Goal: Find specific page/section: Find specific page/section

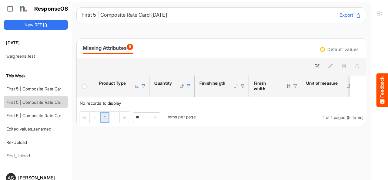
scroll to position [24, 0]
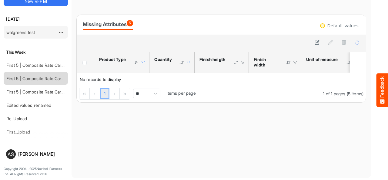
click at [28, 31] on link "walgreens test" at bounding box center [20, 32] width 29 height 5
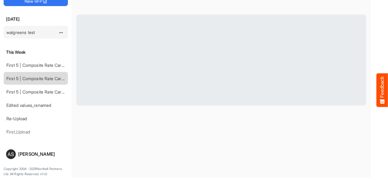
click at [20, 32] on link "walgreens test" at bounding box center [20, 32] width 29 height 5
click at [18, 27] on div "walgreens test" at bounding box center [31, 32] width 54 height 12
click at [30, 30] on link "walgreens test" at bounding box center [20, 32] width 29 height 5
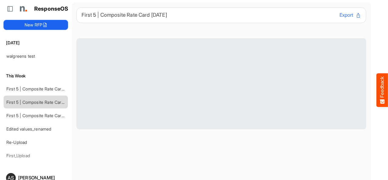
click at [41, 24] on button "New RFP" at bounding box center [36, 25] width 64 height 10
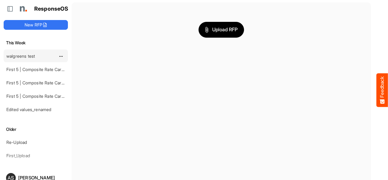
click at [23, 57] on link "walgreens test" at bounding box center [20, 55] width 29 height 5
